Goal: Use online tool/utility: Utilize a website feature to perform a specific function

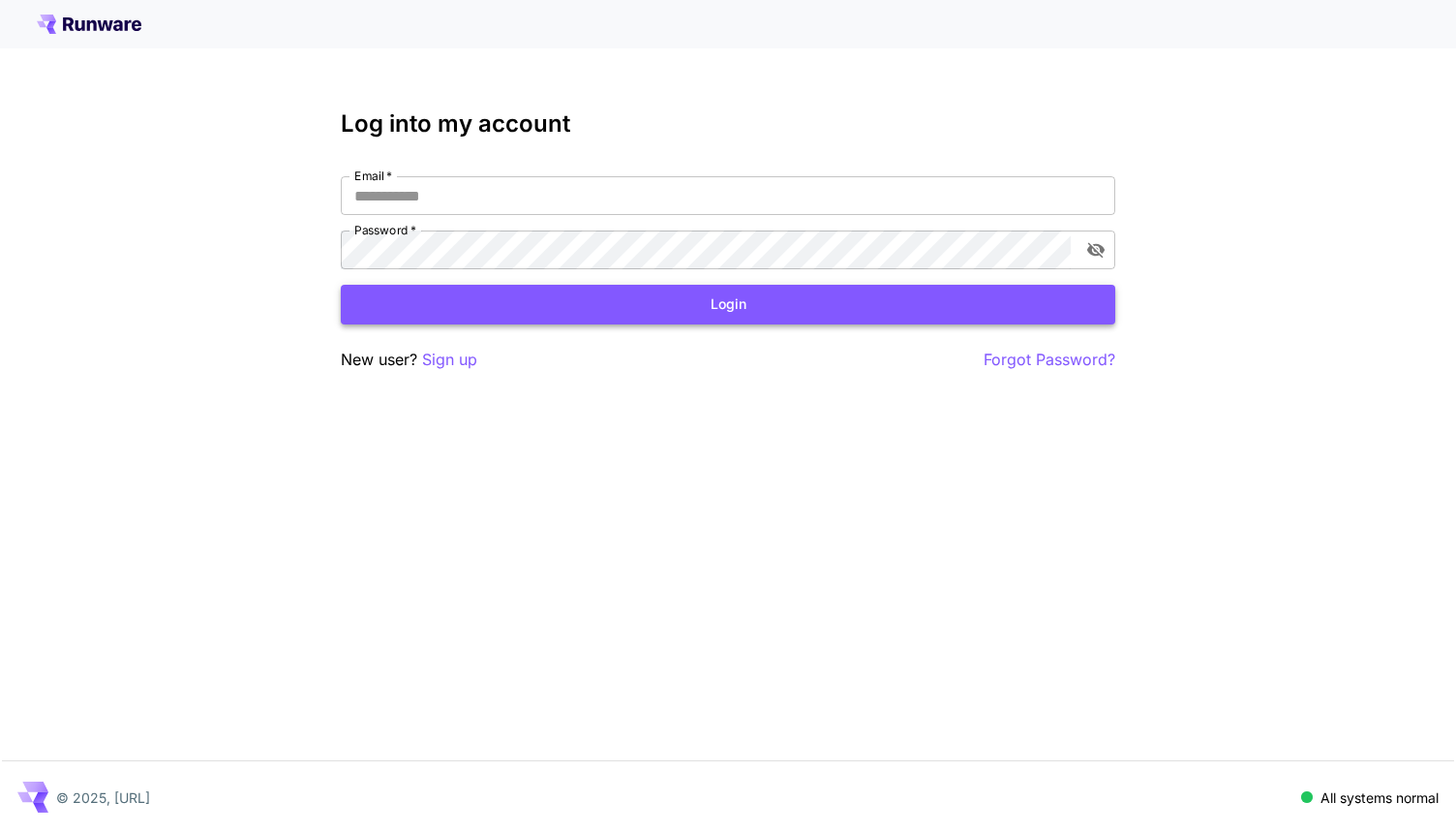
type input "**********"
click at [470, 312] on button "Login" at bounding box center [728, 305] width 775 height 40
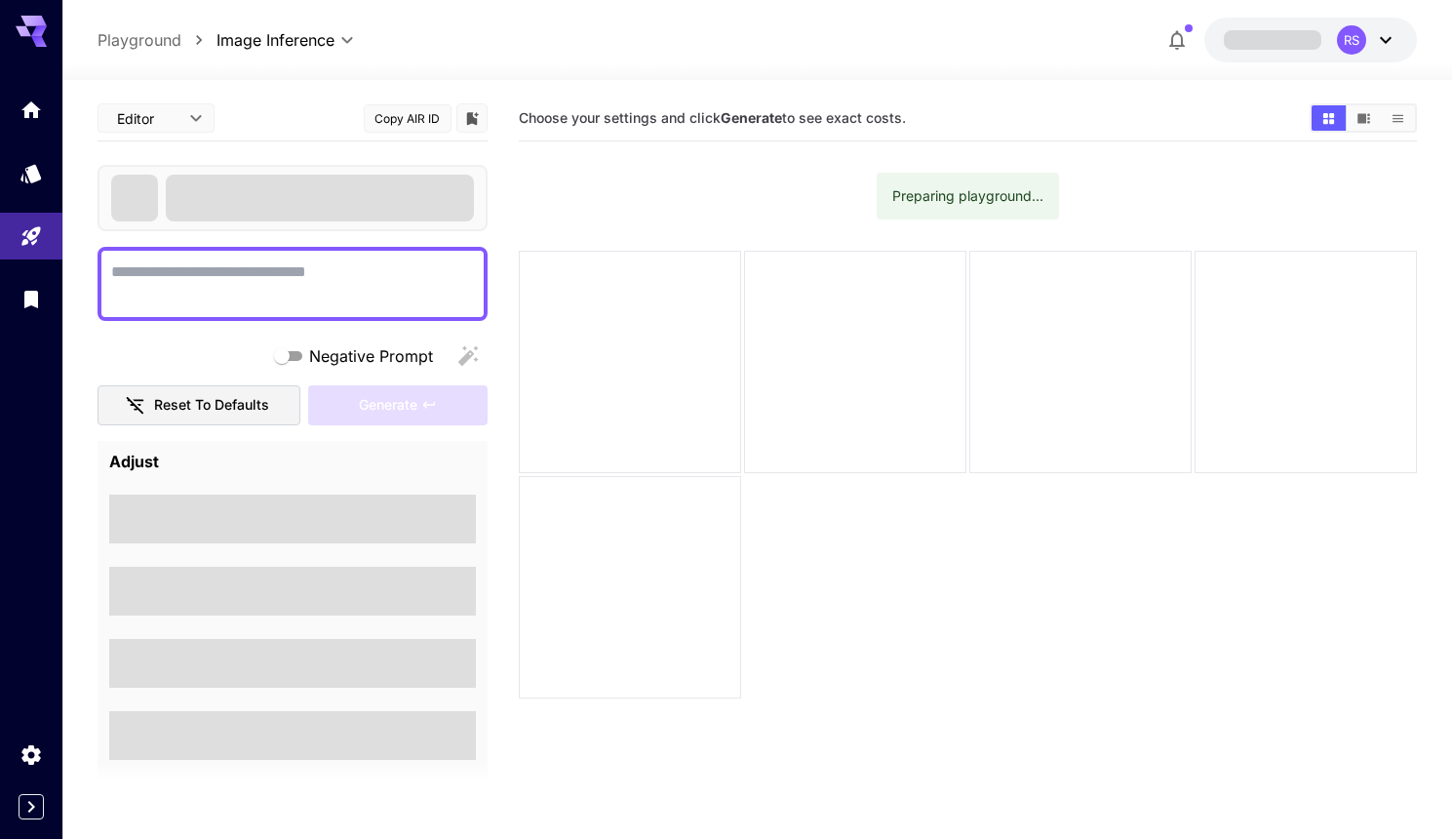
type textarea "**********"
